Goal: Book appointment/travel/reservation

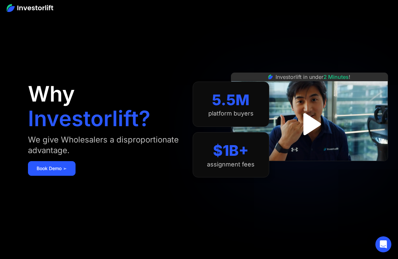
click at [305, 129] on img "open lightbox" at bounding box center [309, 124] width 40 height 40
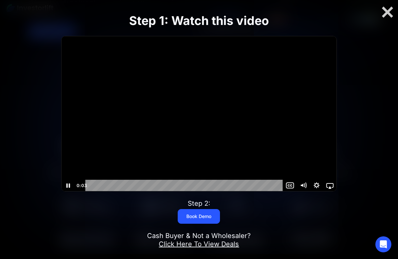
scroll to position [237, 0]
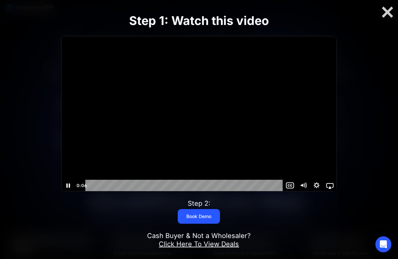
click at [247, 186] on div "Playbar" at bounding box center [185, 185] width 190 height 11
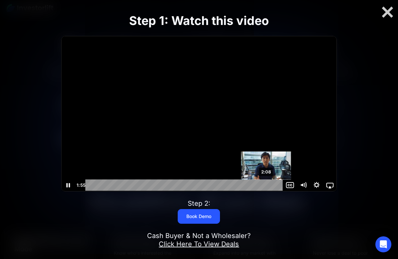
click at [266, 185] on div "2:08" at bounding box center [185, 184] width 190 height 11
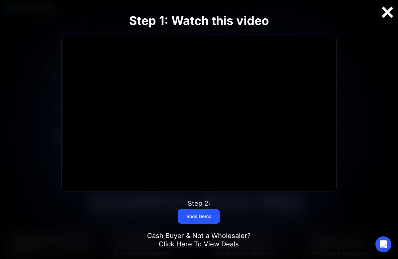
click at [387, 16] on div at bounding box center [386, 12] width 21 height 14
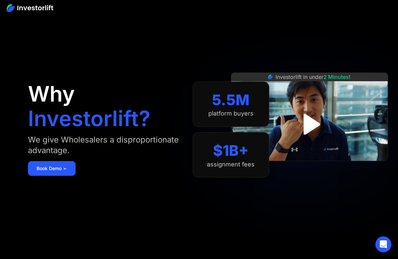
scroll to position [0, 0]
click at [51, 7] on img at bounding box center [30, 8] width 47 height 8
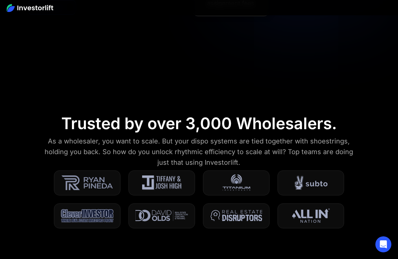
scroll to position [39, 0]
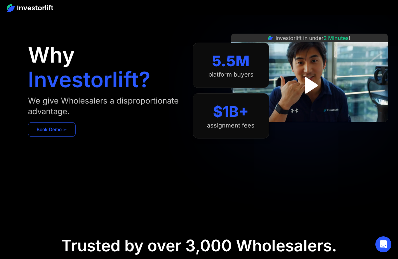
click at [63, 128] on link "Book Demo ➢" at bounding box center [52, 129] width 48 height 15
